Goal: Task Accomplishment & Management: Use online tool/utility

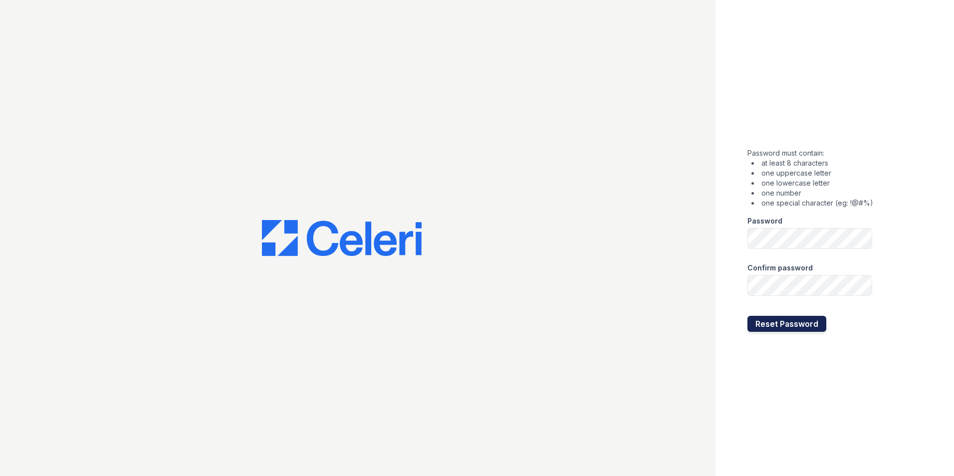
click at [785, 326] on button "Reset Password" at bounding box center [787, 324] width 79 height 16
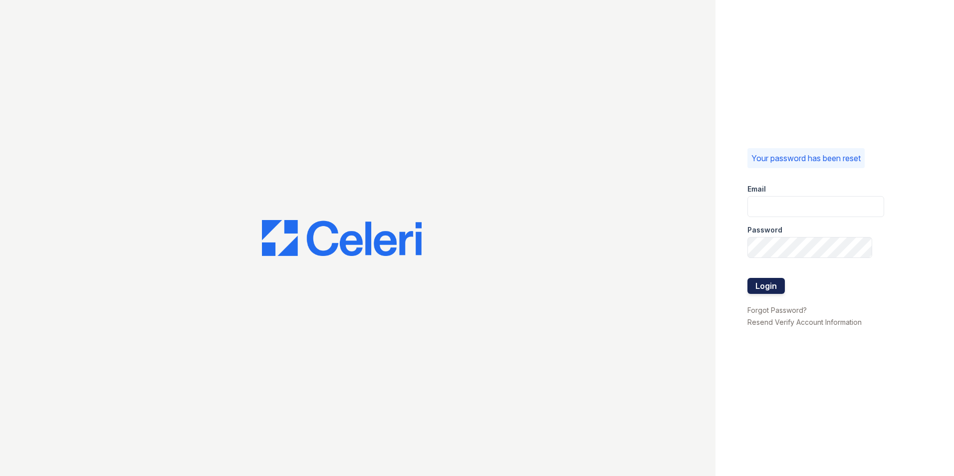
type input "[PERSON_NAME][EMAIL_ADDRESS][DOMAIN_NAME]"
click at [763, 289] on button "Login" at bounding box center [766, 286] width 37 height 16
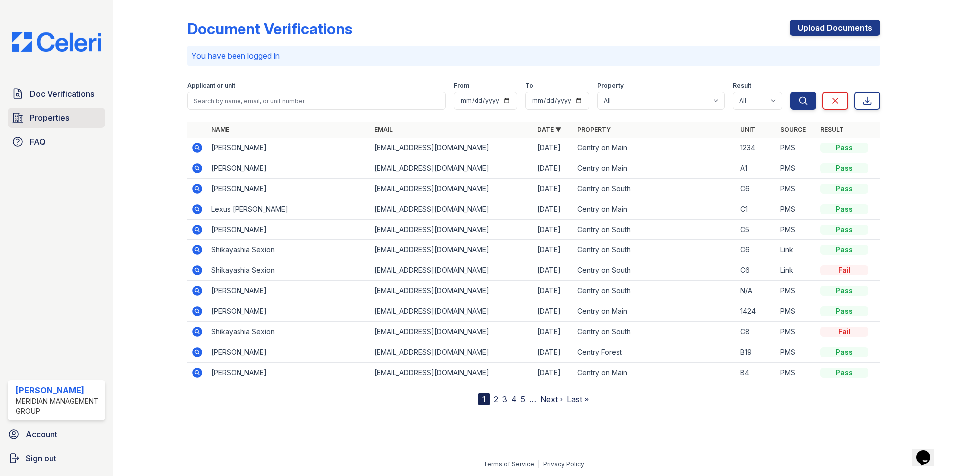
click at [58, 115] on span "Properties" at bounding box center [49, 118] width 39 height 12
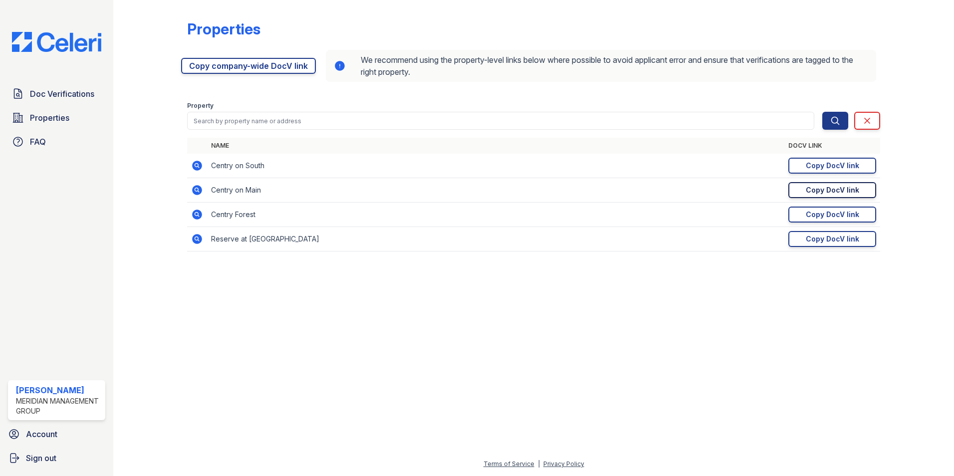
click at [823, 191] on div "Copy DocV link" at bounding box center [832, 190] width 53 height 10
click at [256, 64] on link "Copy company-wide DocV link" at bounding box center [248, 66] width 135 height 16
